Goal: Task Accomplishment & Management: Use online tool/utility

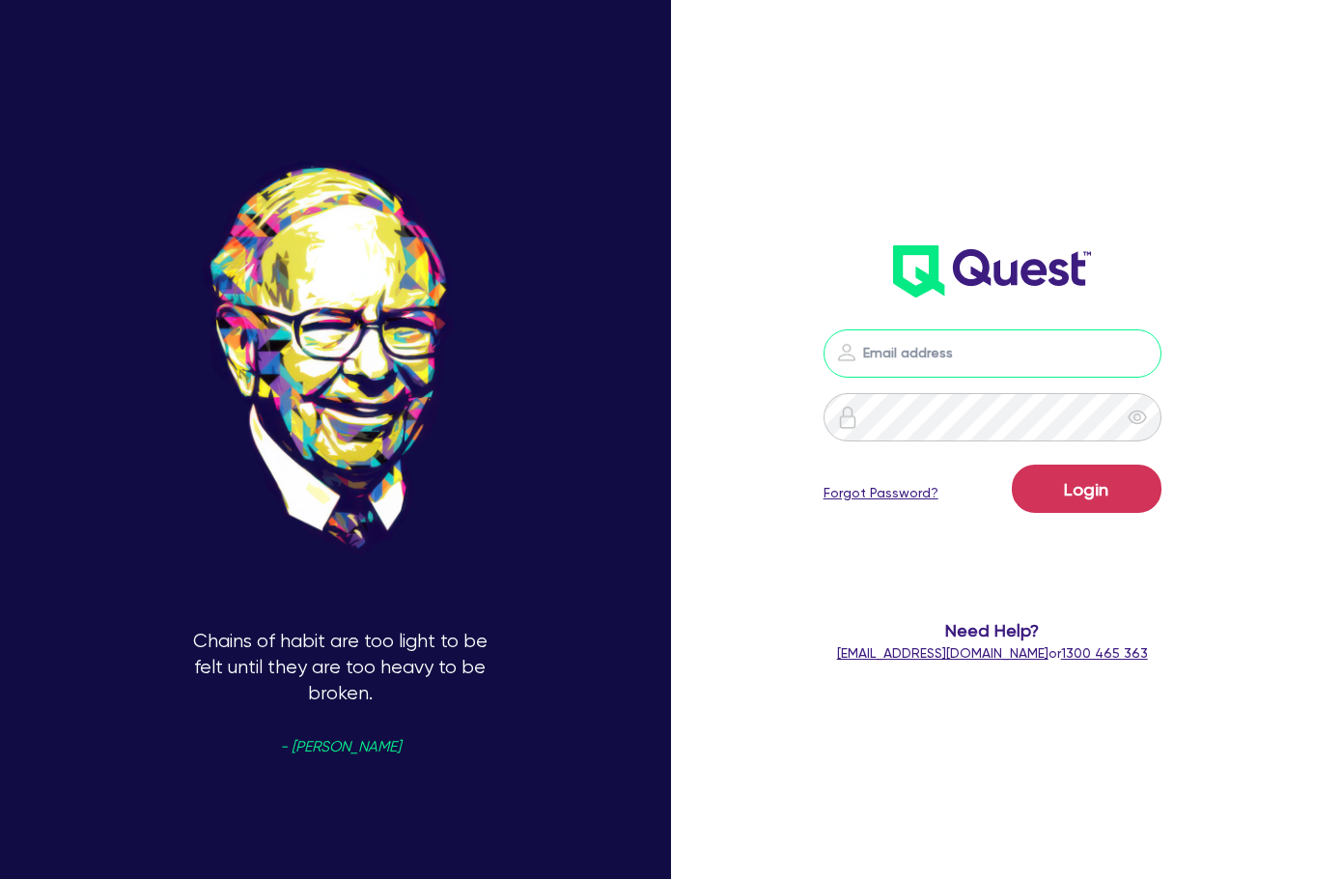
type input "[EMAIL_ADDRESS][DOMAIN_NAME]"
drag, startPoint x: 1060, startPoint y: 514, endPoint x: 1056, endPoint y: 523, distance: 9.9
click at [1059, 518] on div "Login Forgot Password?" at bounding box center [993, 493] width 338 height 56
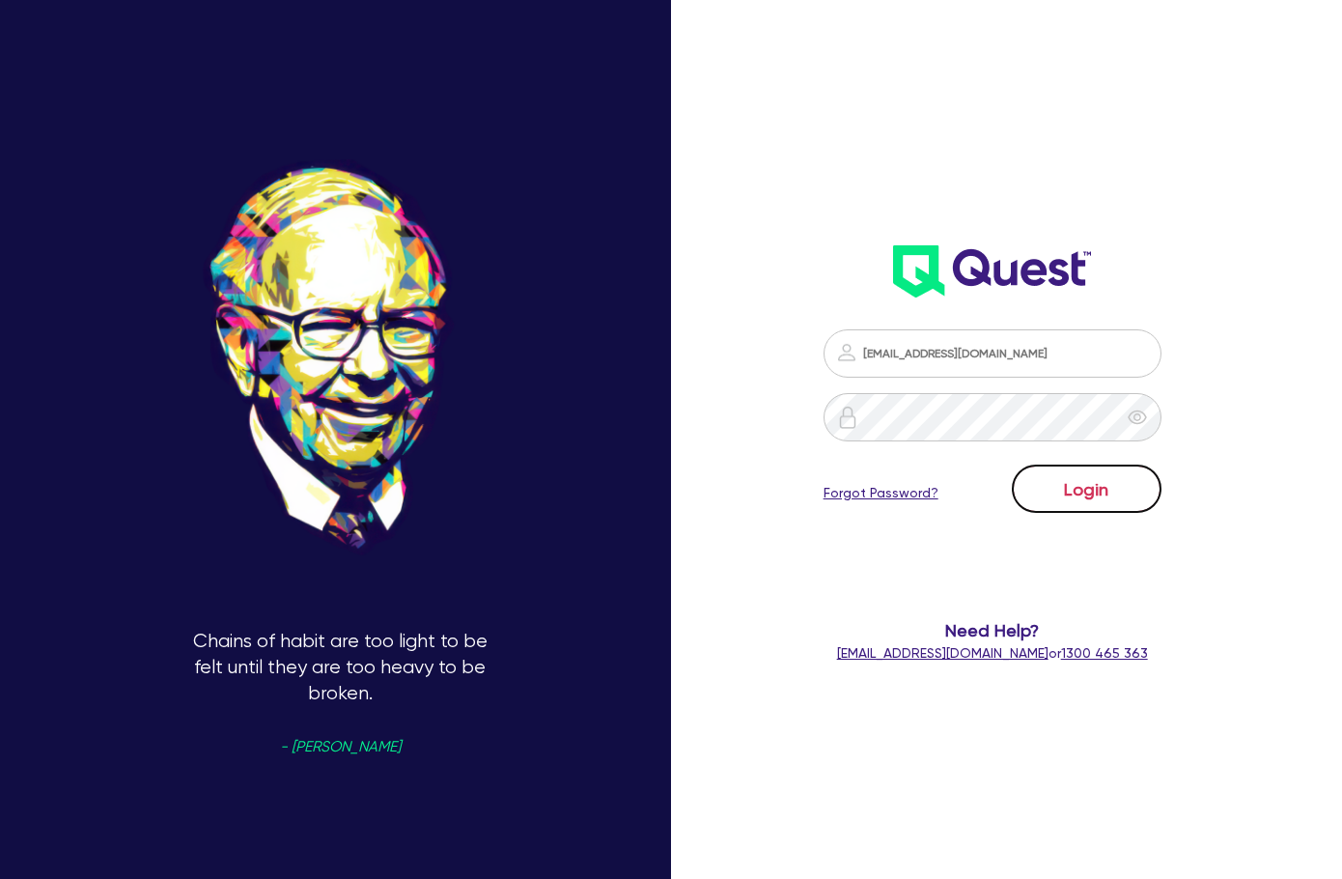
click at [1125, 497] on button "Login" at bounding box center [1087, 489] width 150 height 48
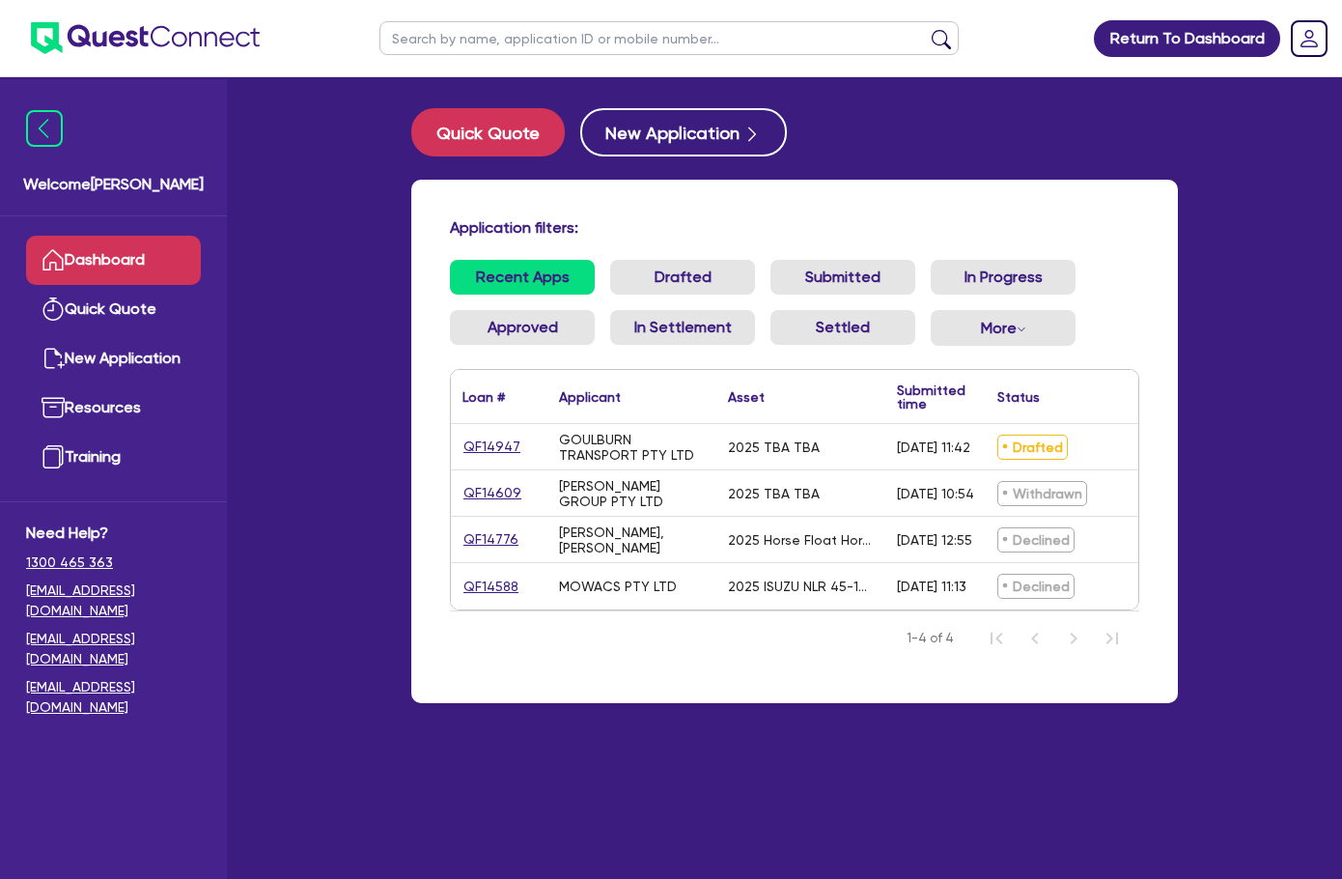
click at [786, 205] on div "Application filters: Recent Apps Drafted Submitted In Progress Approved In Sett…" at bounding box center [794, 441] width 767 height 523
click at [871, 227] on h4 "Application filters:" at bounding box center [795, 227] width 690 height 18
click at [885, 181] on div "Application filters: Recent Apps Drafted Submitted In Progress Approved In Sett…" at bounding box center [794, 441] width 767 height 523
click at [849, 133] on div "Quick Quote New Application" at bounding box center [794, 132] width 767 height 48
click at [930, 156] on div "Quick Quote New Application Application filters: Recent Apps Drafted Submitted …" at bounding box center [794, 417] width 825 height 618
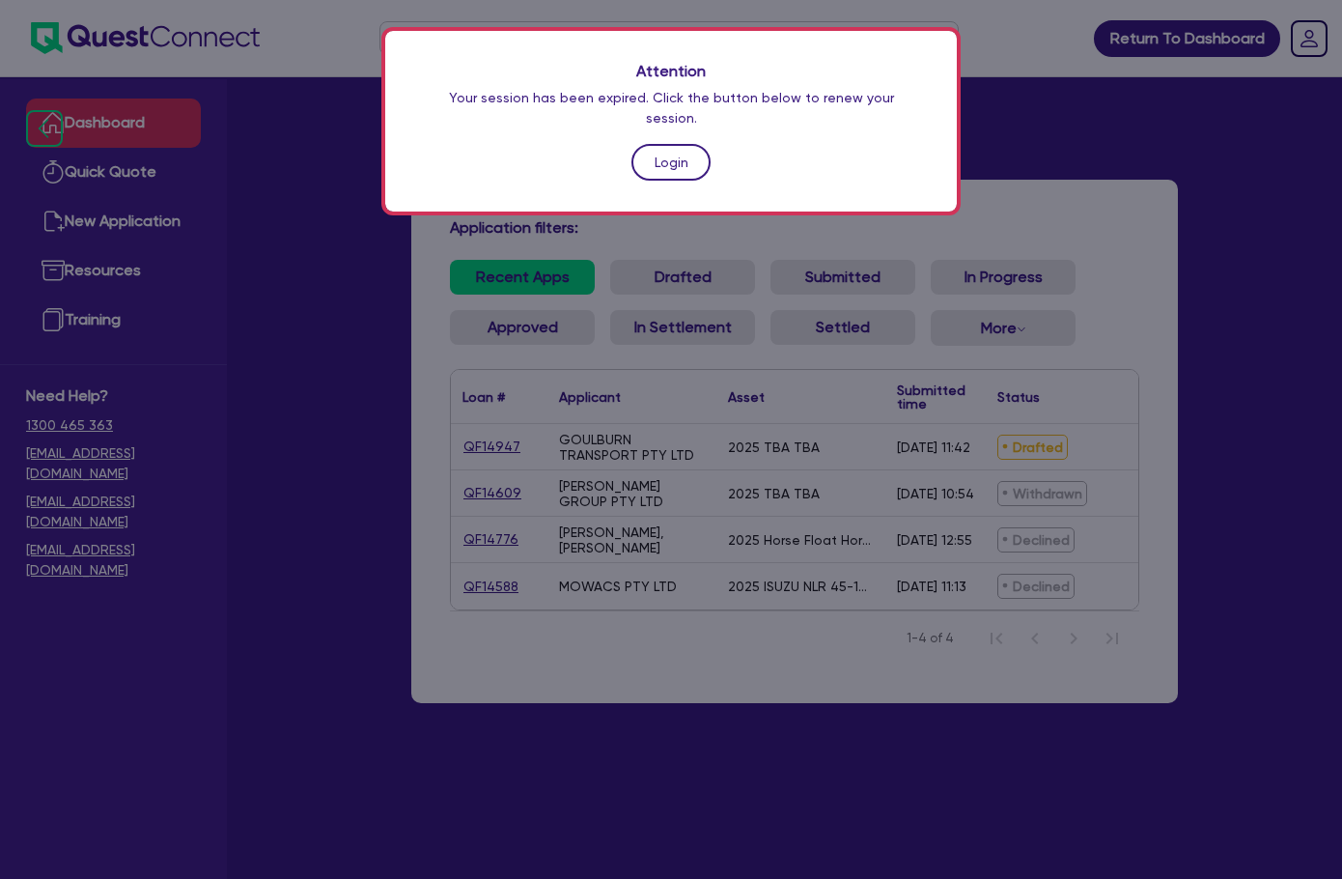
click at [689, 144] on link "Login" at bounding box center [671, 162] width 79 height 37
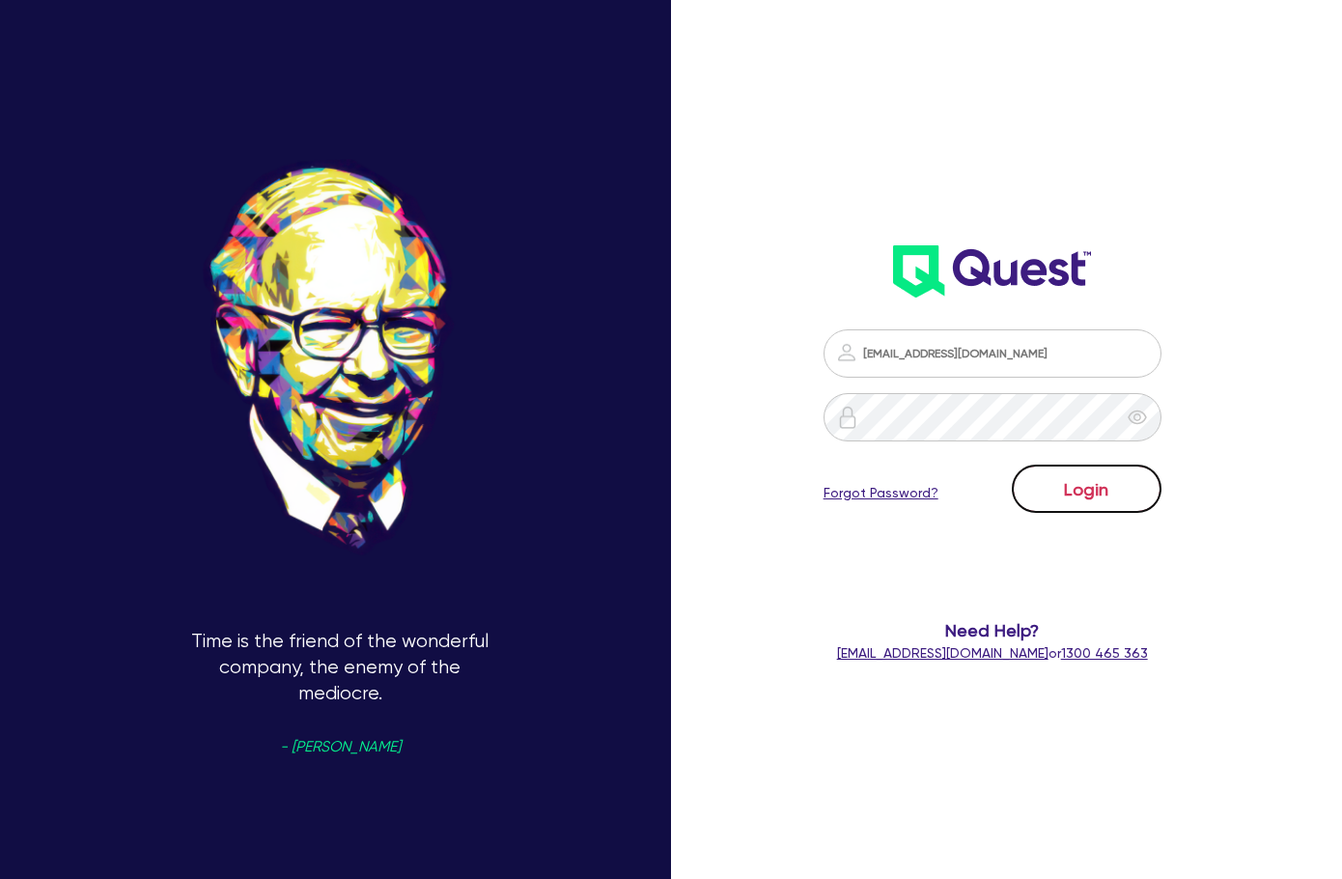
click at [1125, 489] on button "Login" at bounding box center [1087, 489] width 150 height 48
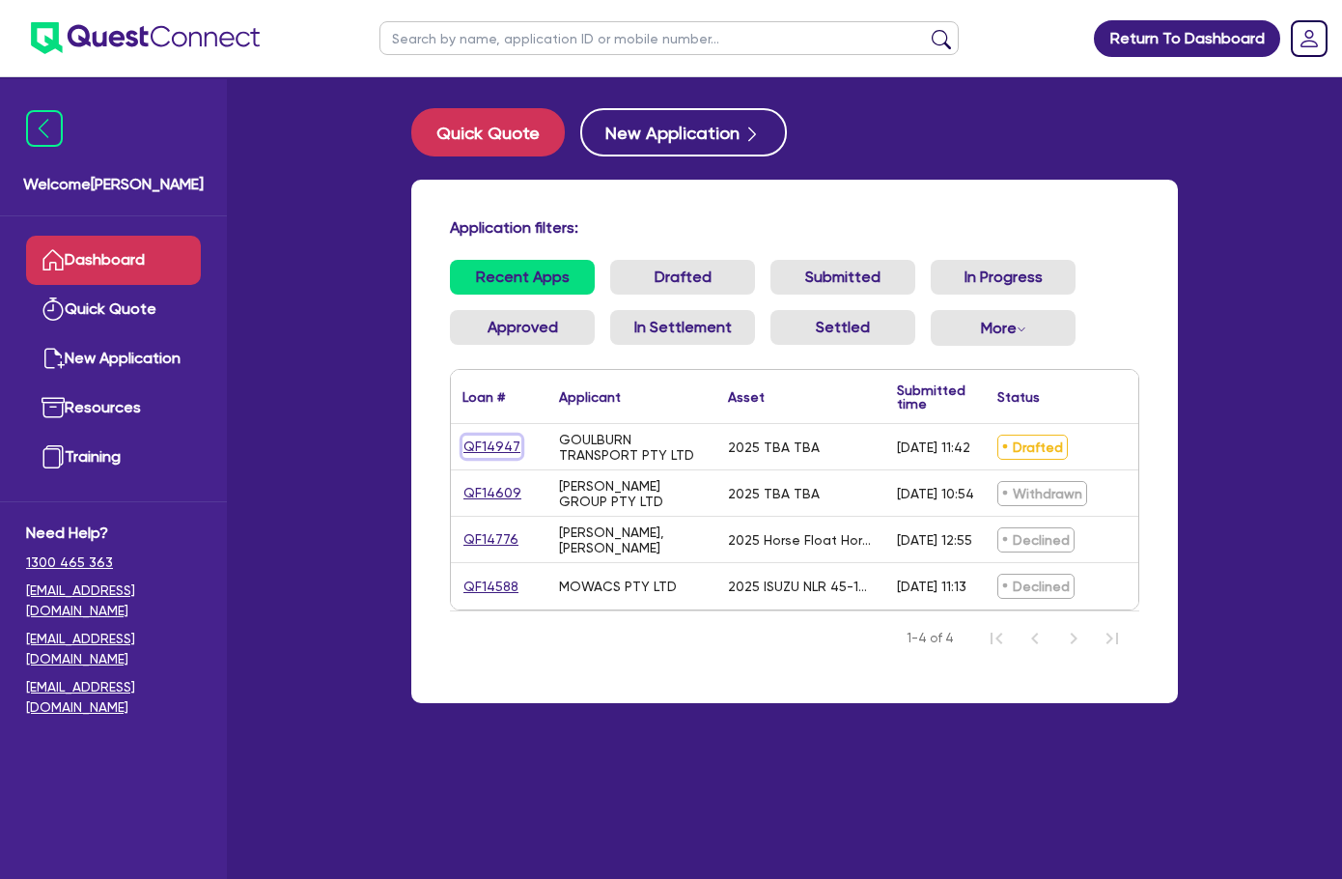
click at [463, 442] on link "QF14947" at bounding box center [492, 447] width 59 height 22
select select "CARS_AND_LIGHT_TRUCKS"
select select "PASSENGER_VEHICLES"
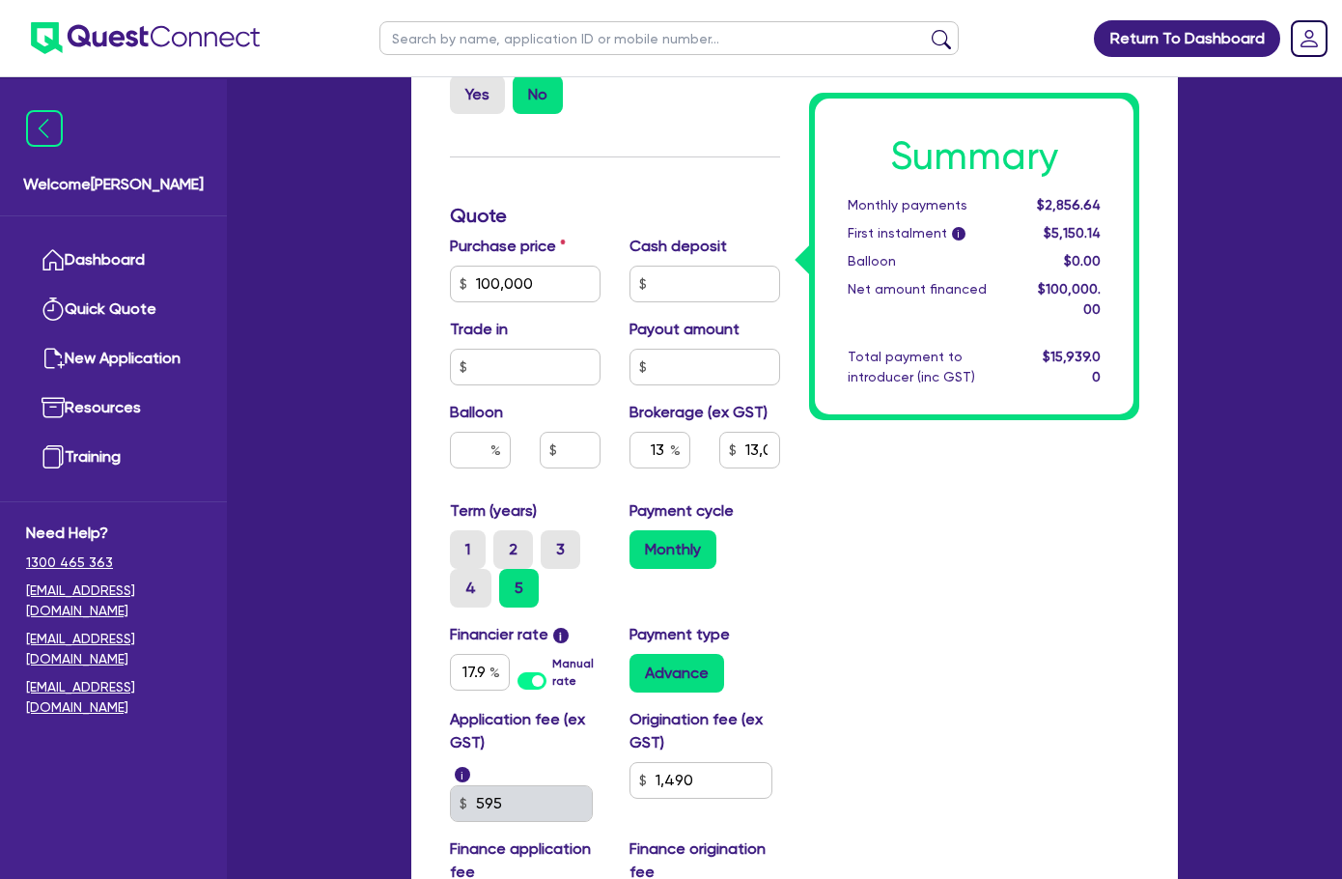
scroll to position [707, 0]
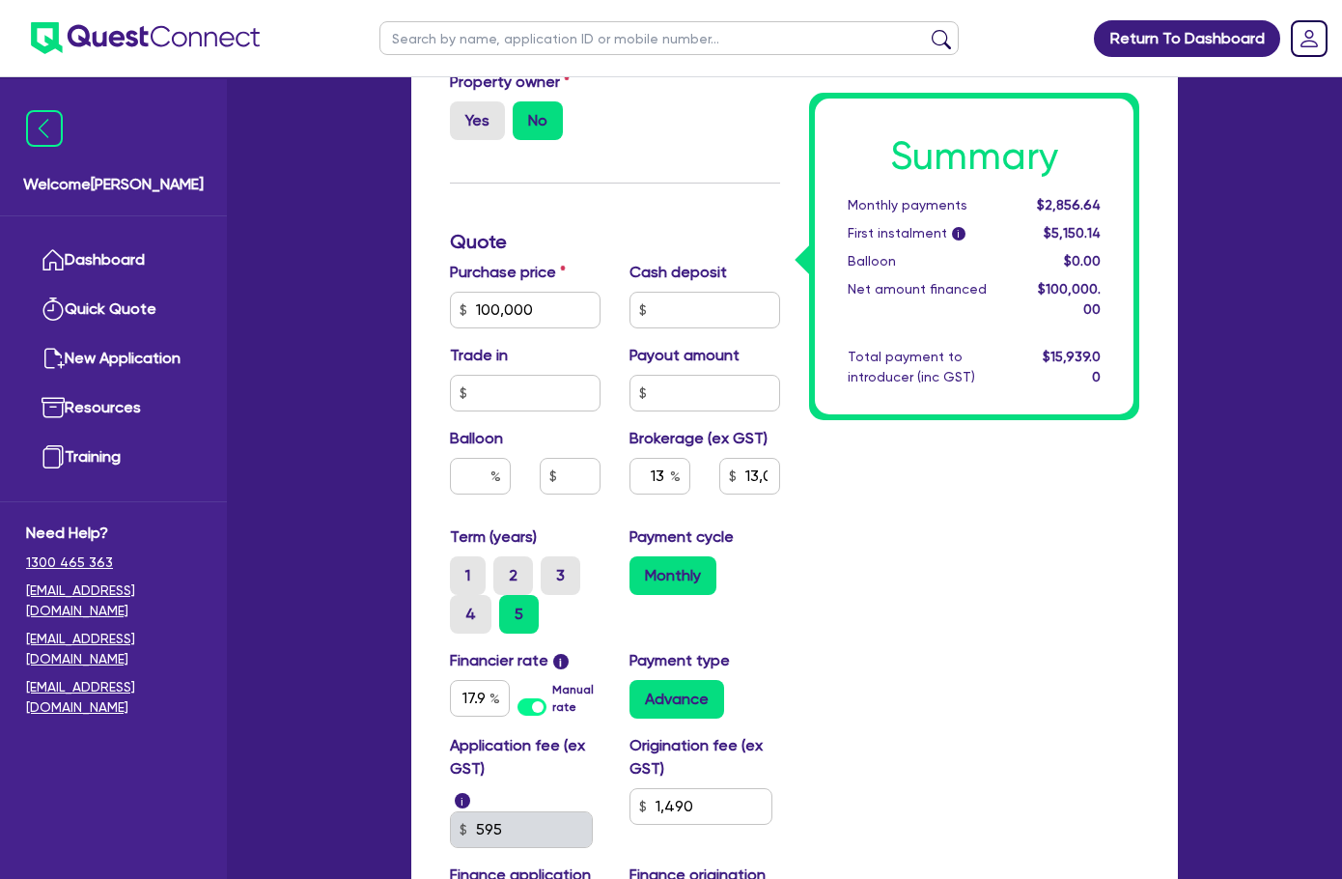
click at [1036, 558] on div "Summary Monthly payments $2,856.64 First instalment i $5,150.14 Balloon $0.00 N…" at bounding box center [974, 341] width 359 height 1260
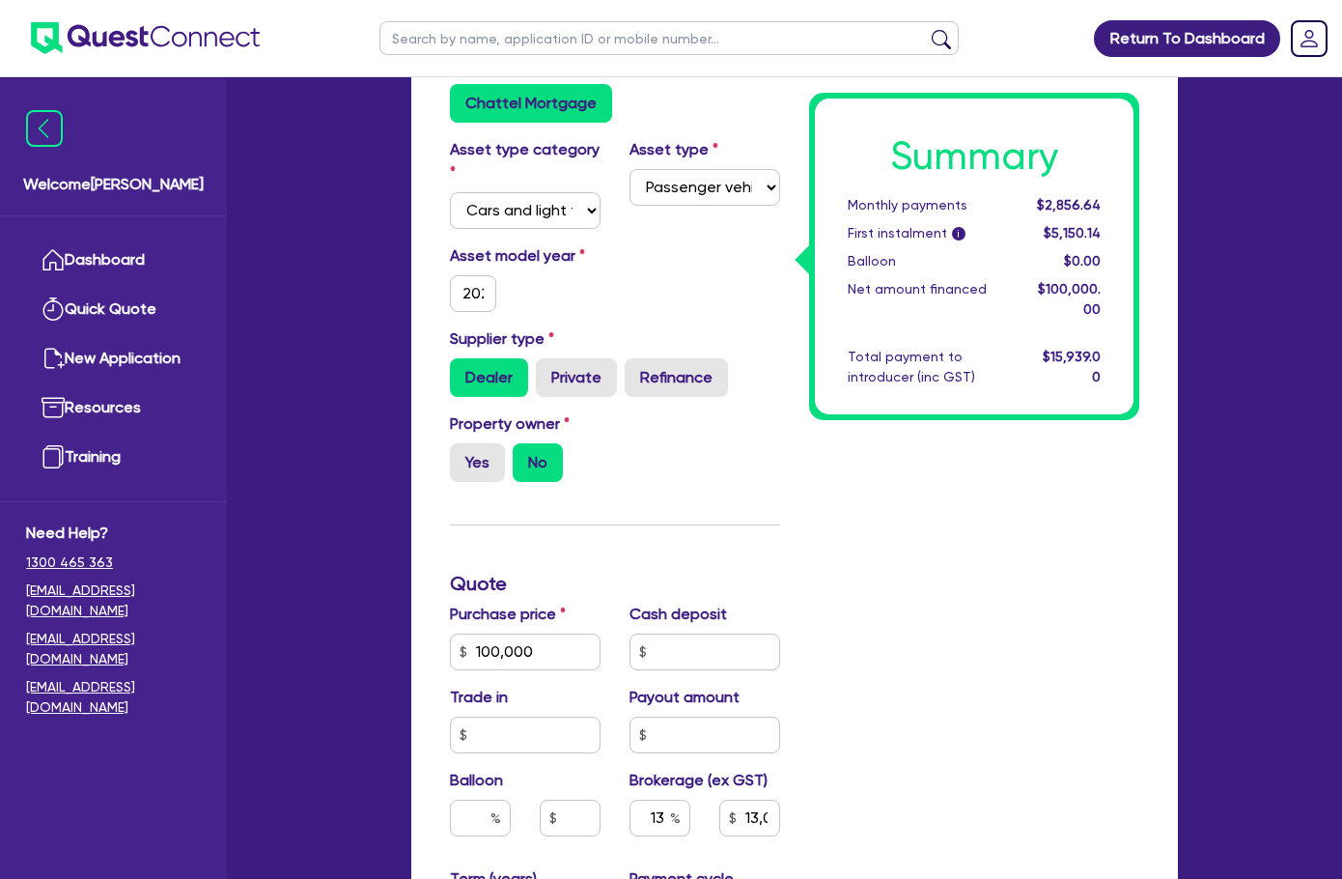
scroll to position [610, 0]
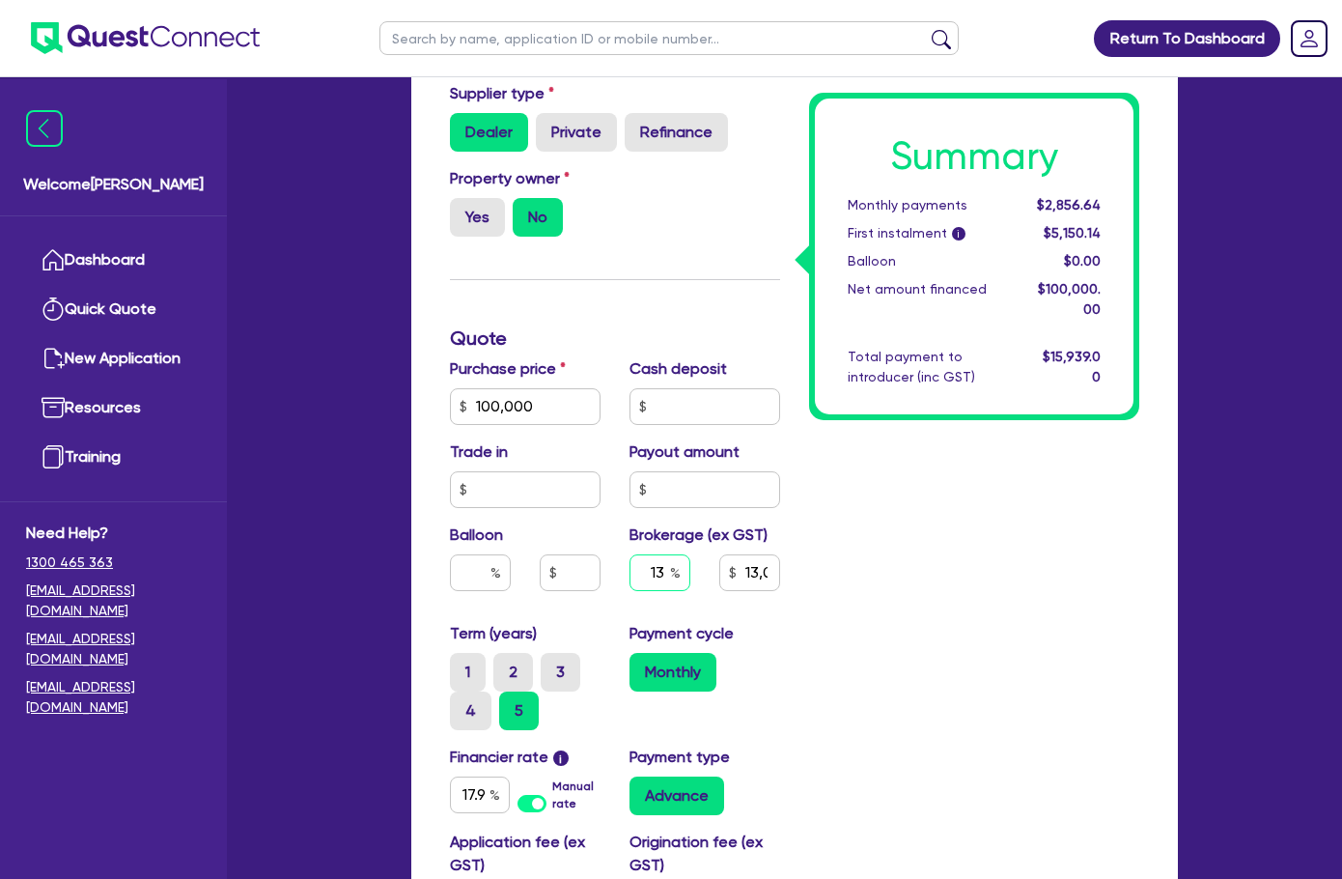
drag, startPoint x: 603, startPoint y: 527, endPoint x: 749, endPoint y: 521, distance: 146.0
click at [748, 554] on div "13 13,000" at bounding box center [705, 580] width 180 height 52
type input "8"
type input "100,000"
type input "13,000"
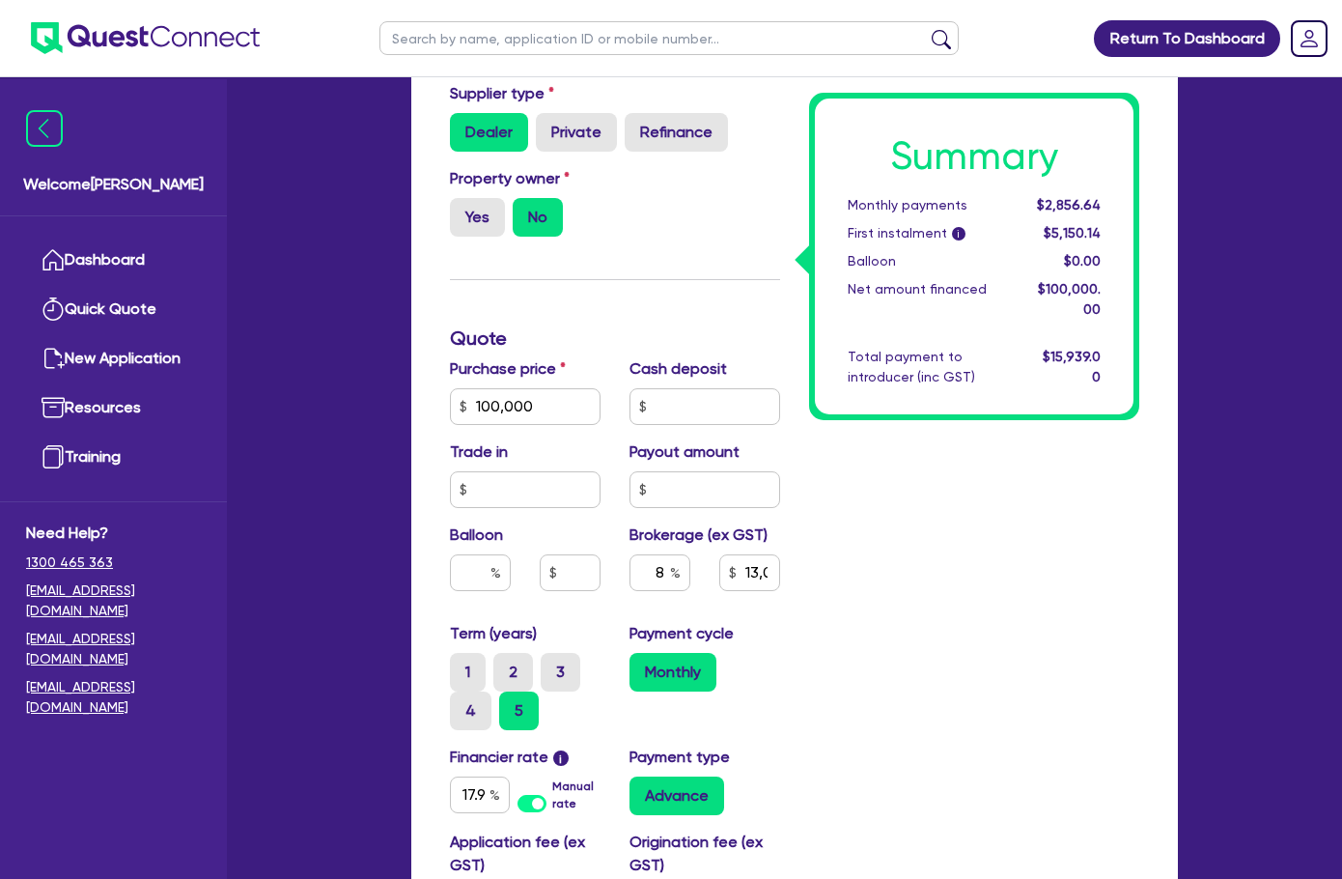
type input "1,490"
type input "100,000"
type input "8,000"
type input "1,490"
click at [1002, 560] on div "Summary Monthly payments $2,856.64 First instalment i $5,150.14 Balloon $0.00 N…" at bounding box center [974, 438] width 359 height 1260
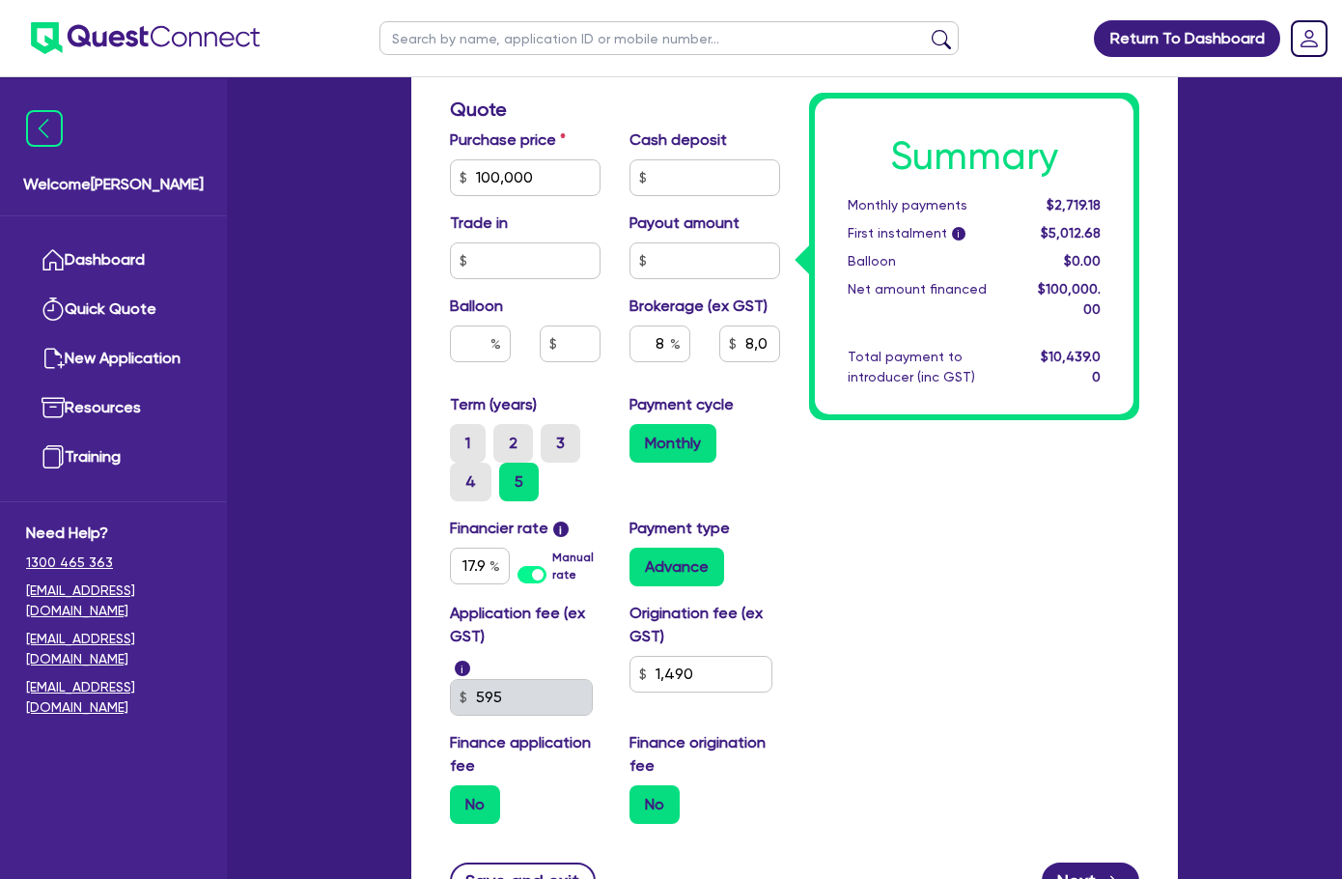
scroll to position [900, 0]
